Goal: Task Accomplishment & Management: Manage account settings

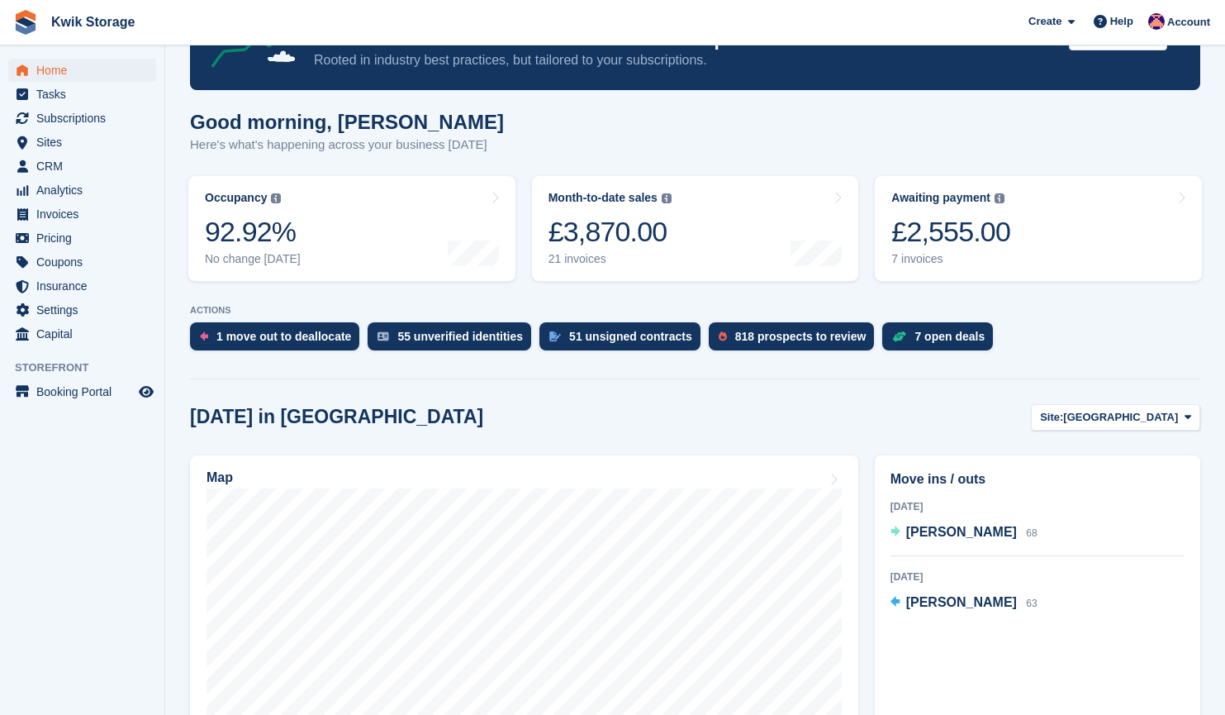
scroll to position [277, 0]
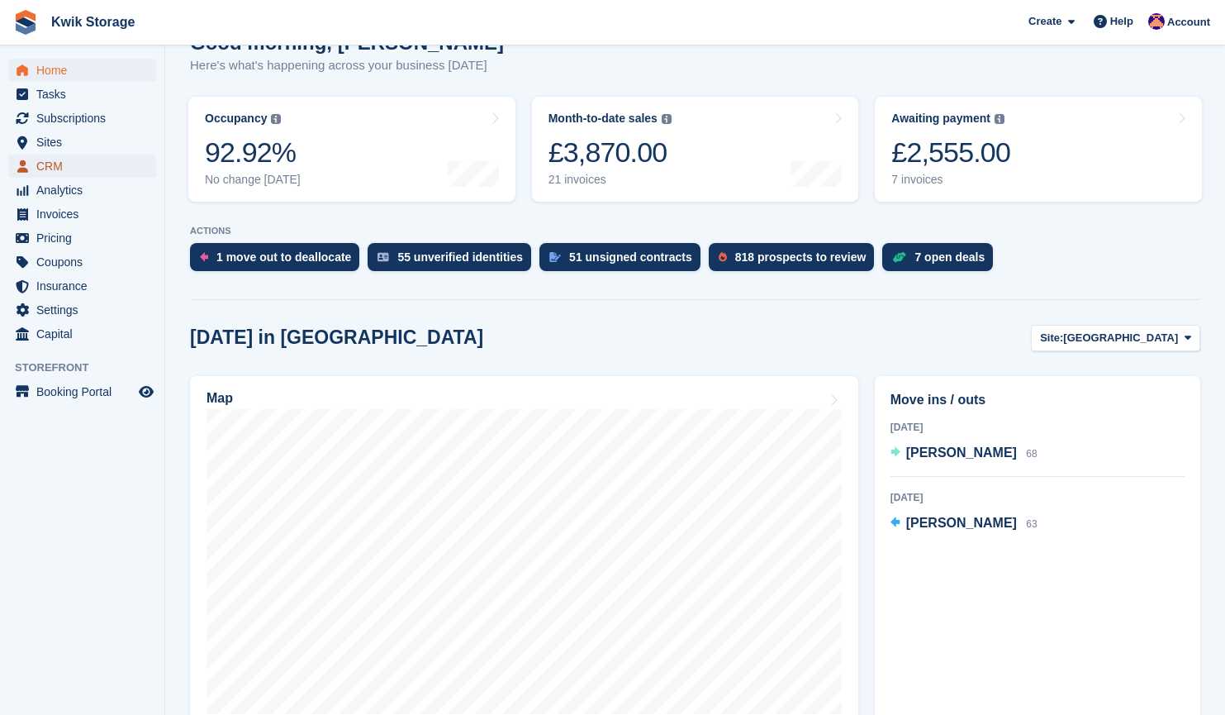
click at [83, 165] on span "CRM" at bounding box center [85, 165] width 99 height 23
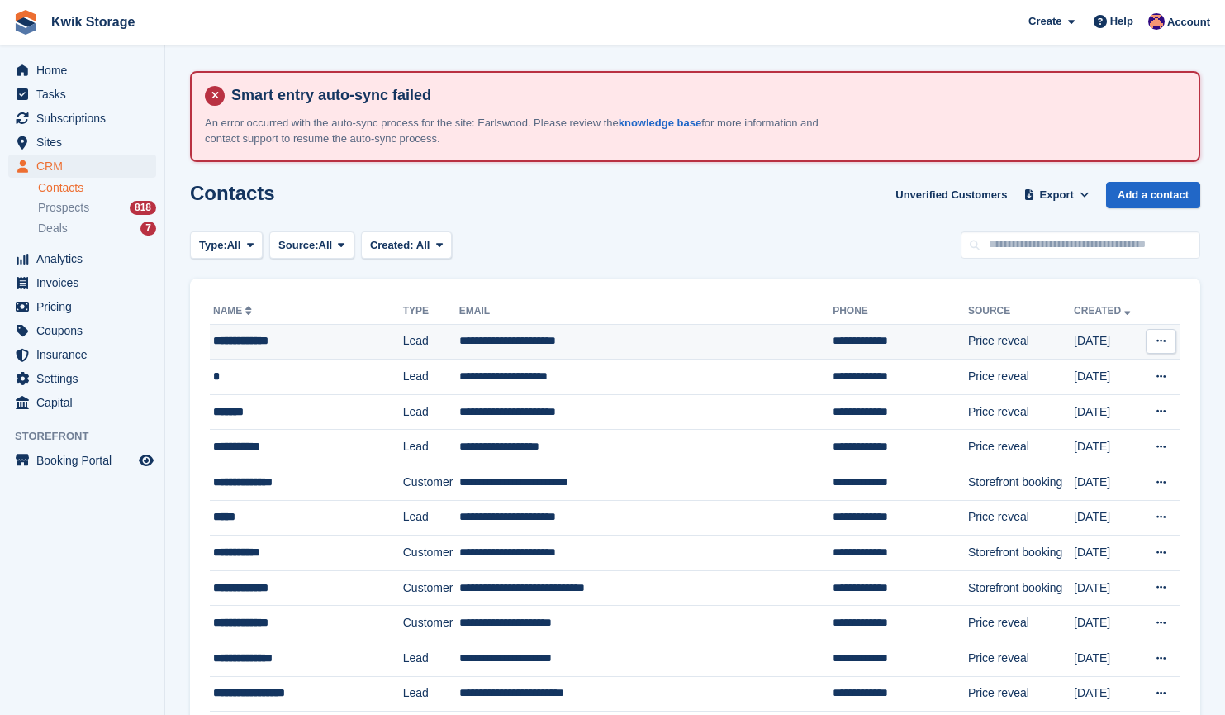
click at [403, 333] on td "Lead" at bounding box center [431, 342] width 56 height 36
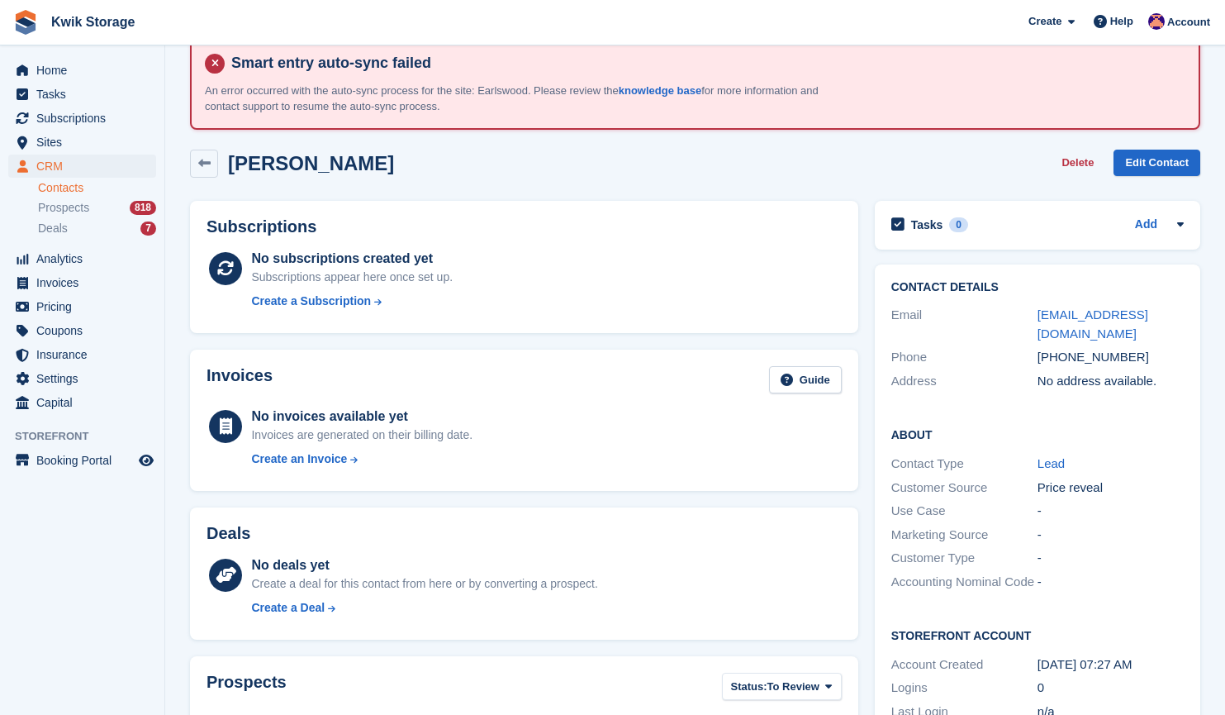
scroll to position [31, 0]
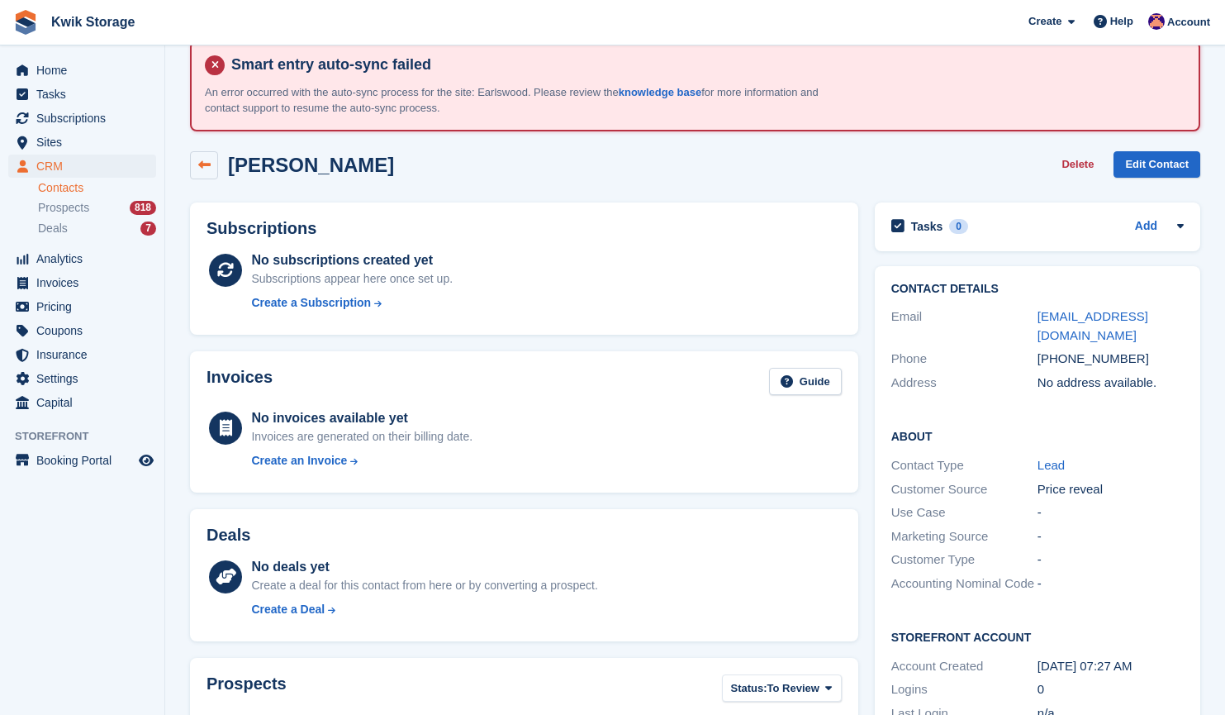
click at [215, 173] on link at bounding box center [204, 165] width 28 height 28
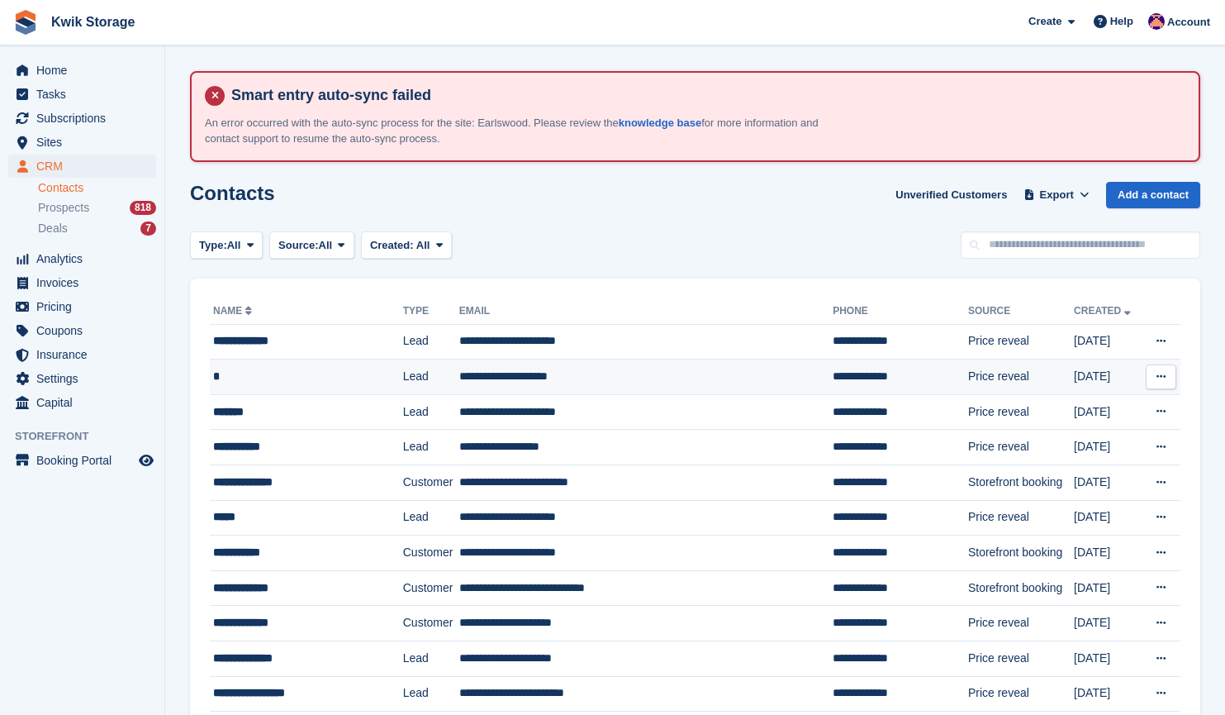
click at [331, 381] on div "*" at bounding box center [297, 376] width 169 height 17
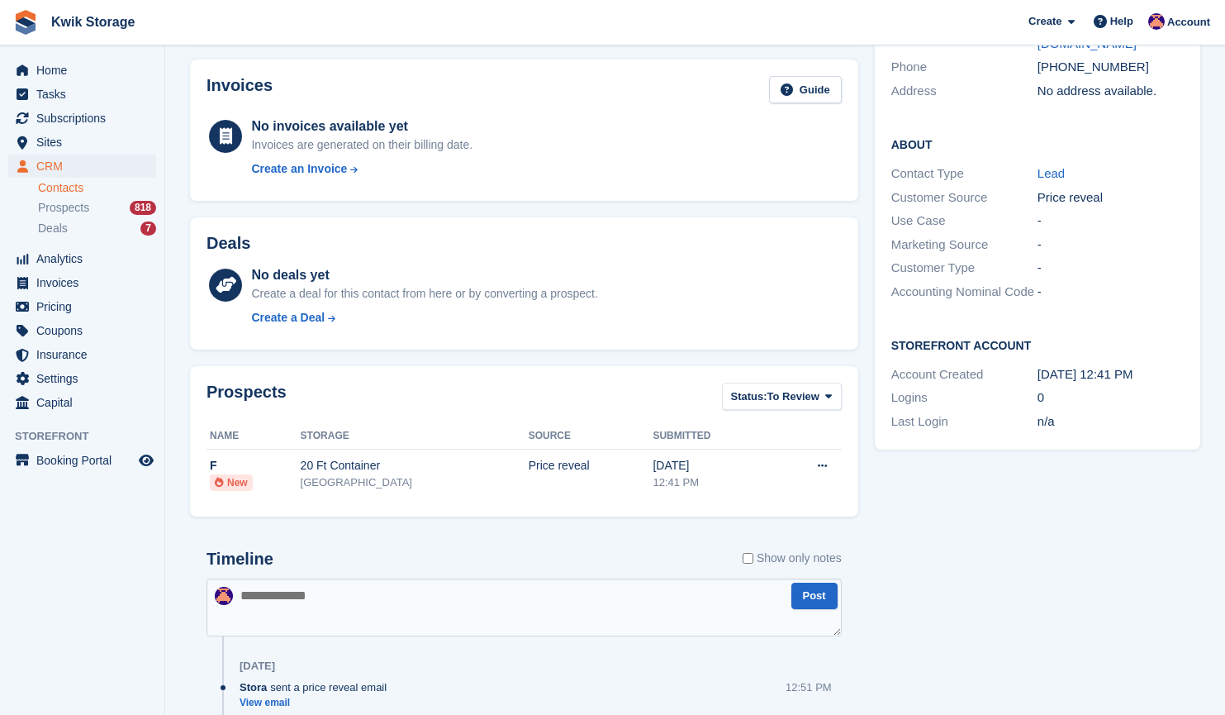
scroll to position [321, 0]
click at [244, 187] on div "Invoices Guide No invoices available yet Invoices are generated on their billin…" at bounding box center [524, 130] width 668 height 141
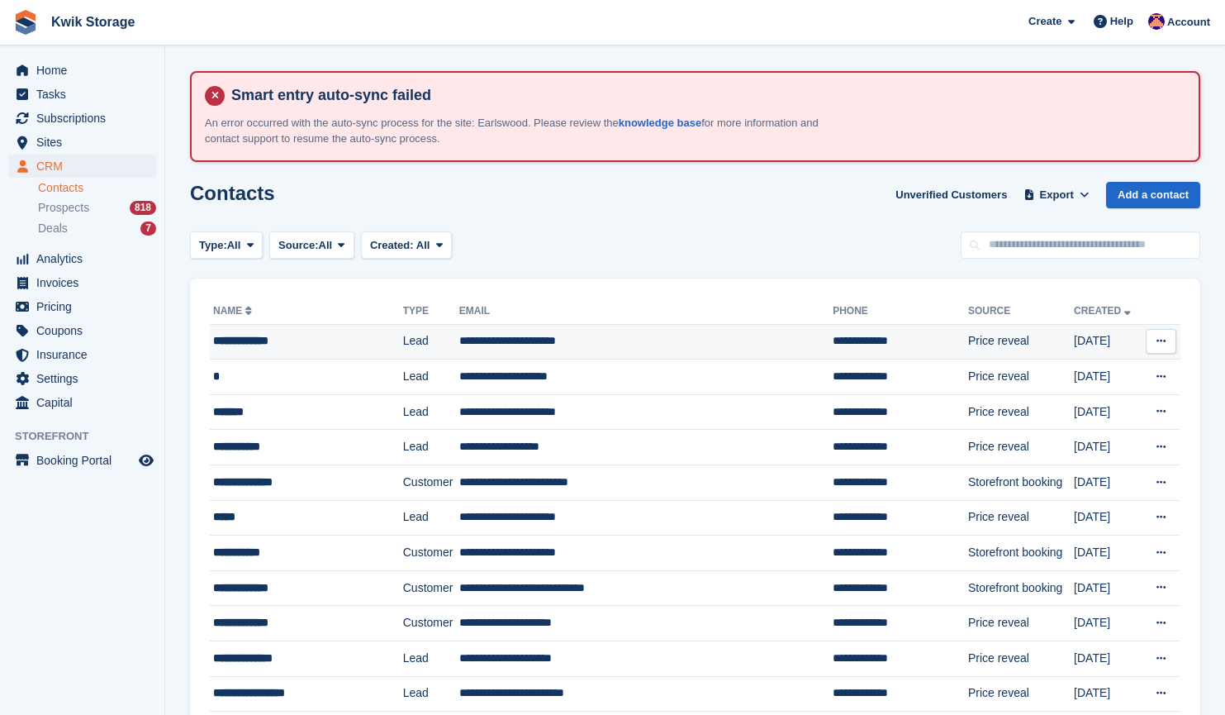
click at [344, 351] on td "**********" at bounding box center [306, 342] width 193 height 36
click at [351, 332] on div "**********" at bounding box center [297, 340] width 169 height 17
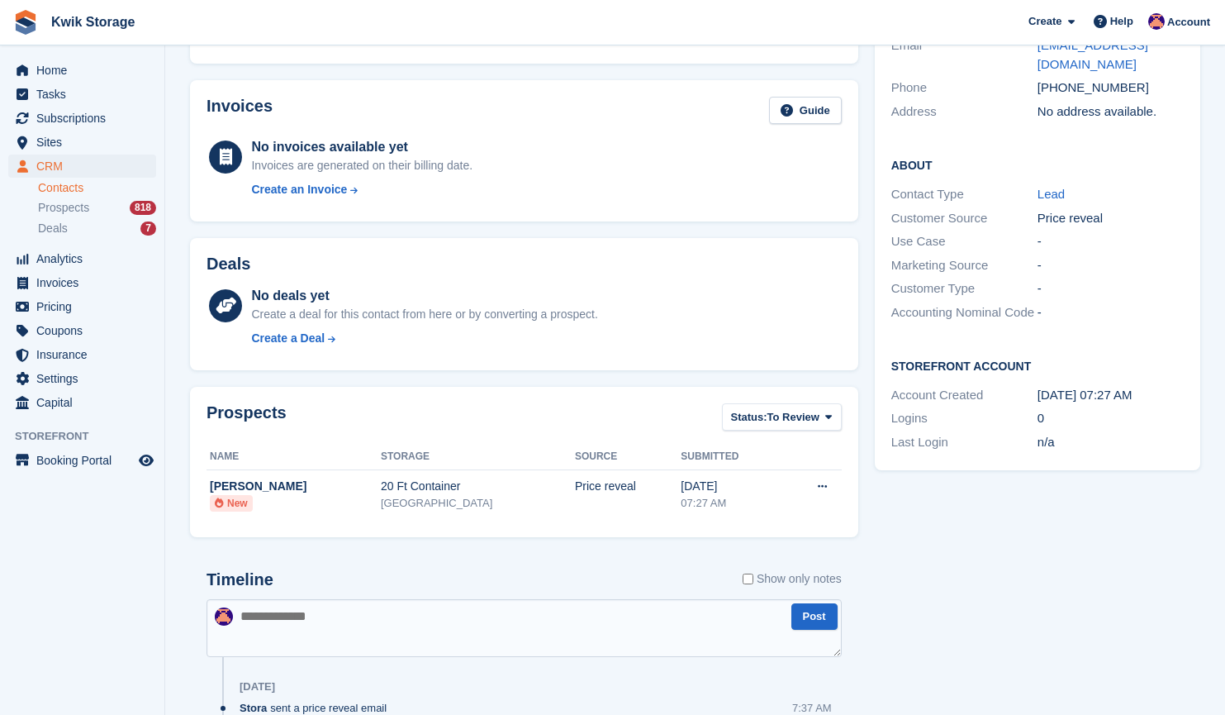
scroll to position [280, 0]
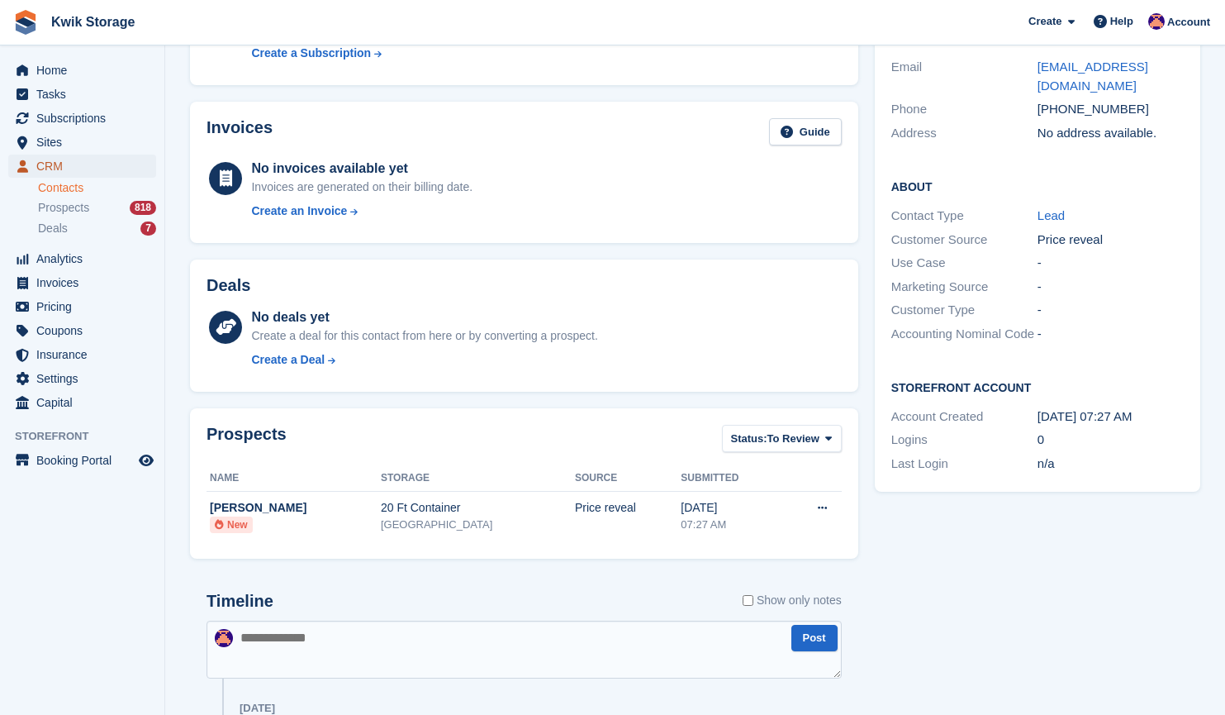
click at [80, 159] on span "CRM" at bounding box center [85, 165] width 99 height 23
